Goal: Find specific page/section

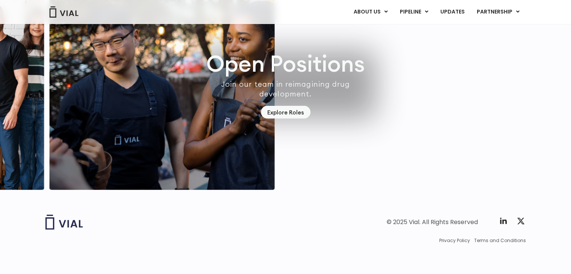
scroll to position [2149, 0]
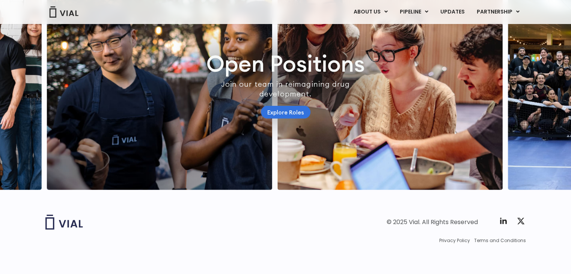
click at [272, 108] on link "Explore Roles" at bounding box center [286, 112] width 50 height 13
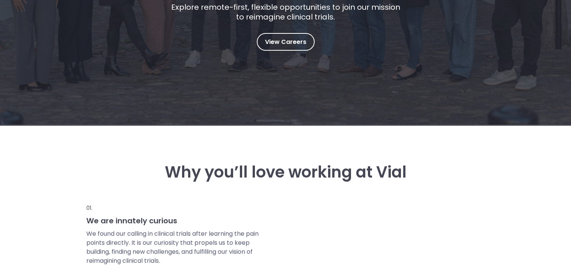
scroll to position [113, 0]
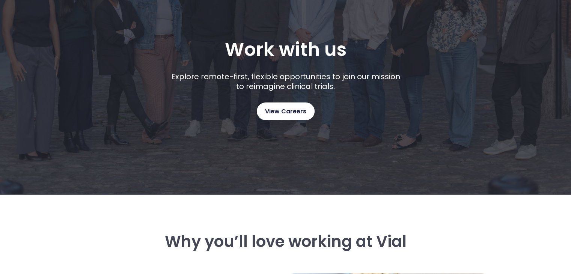
click at [273, 106] on link "View Careers" at bounding box center [286, 112] width 58 height 18
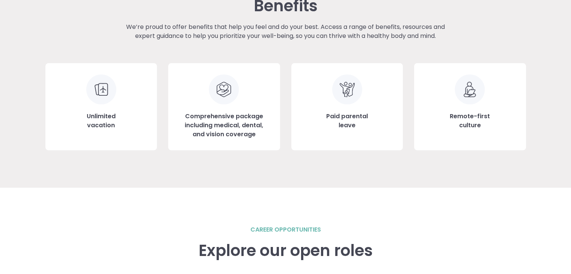
scroll to position [1001, 0]
